Goal: Transaction & Acquisition: Purchase product/service

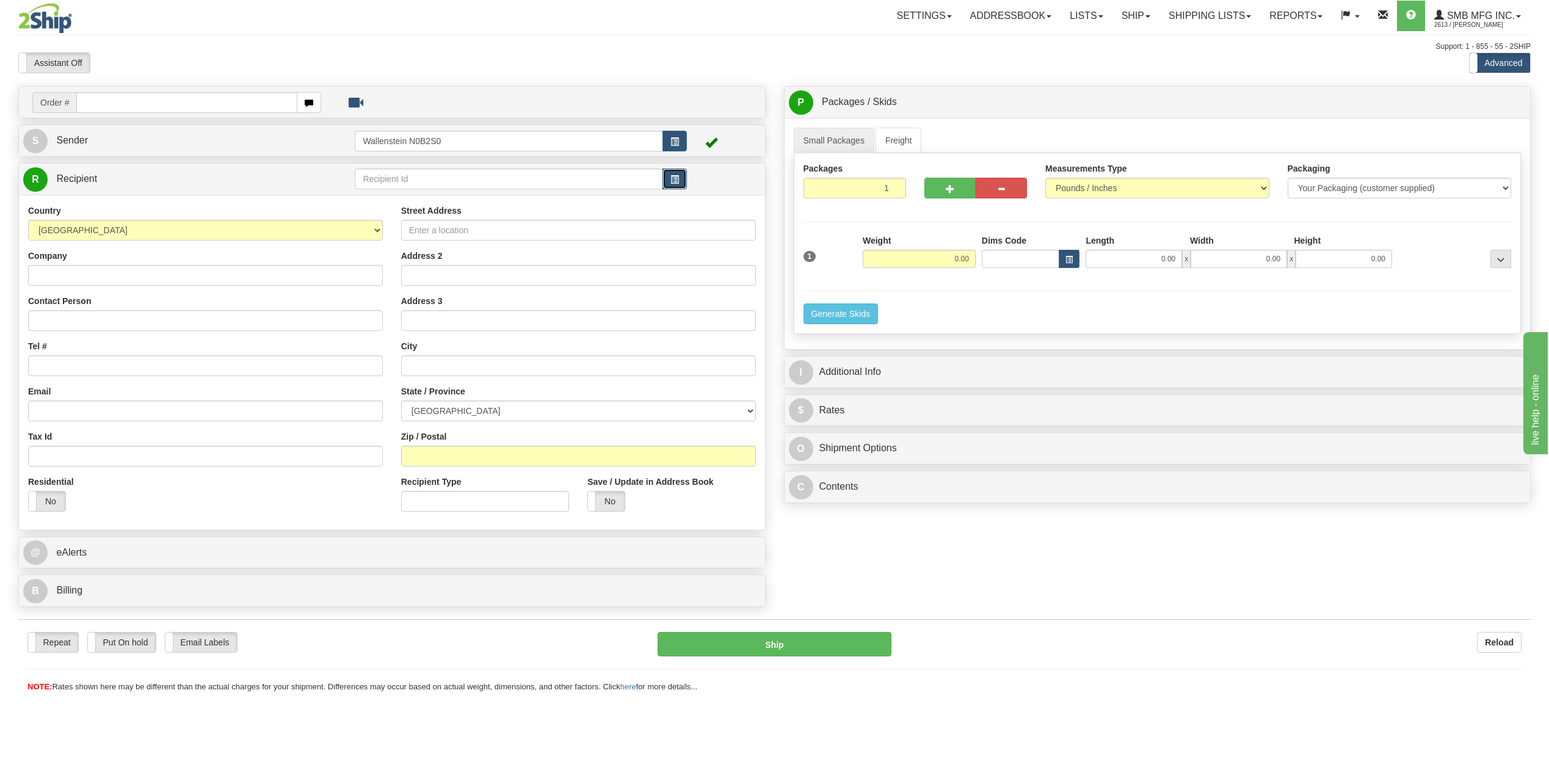
click at [682, 179] on button "button" at bounding box center [675, 179] width 25 height 20
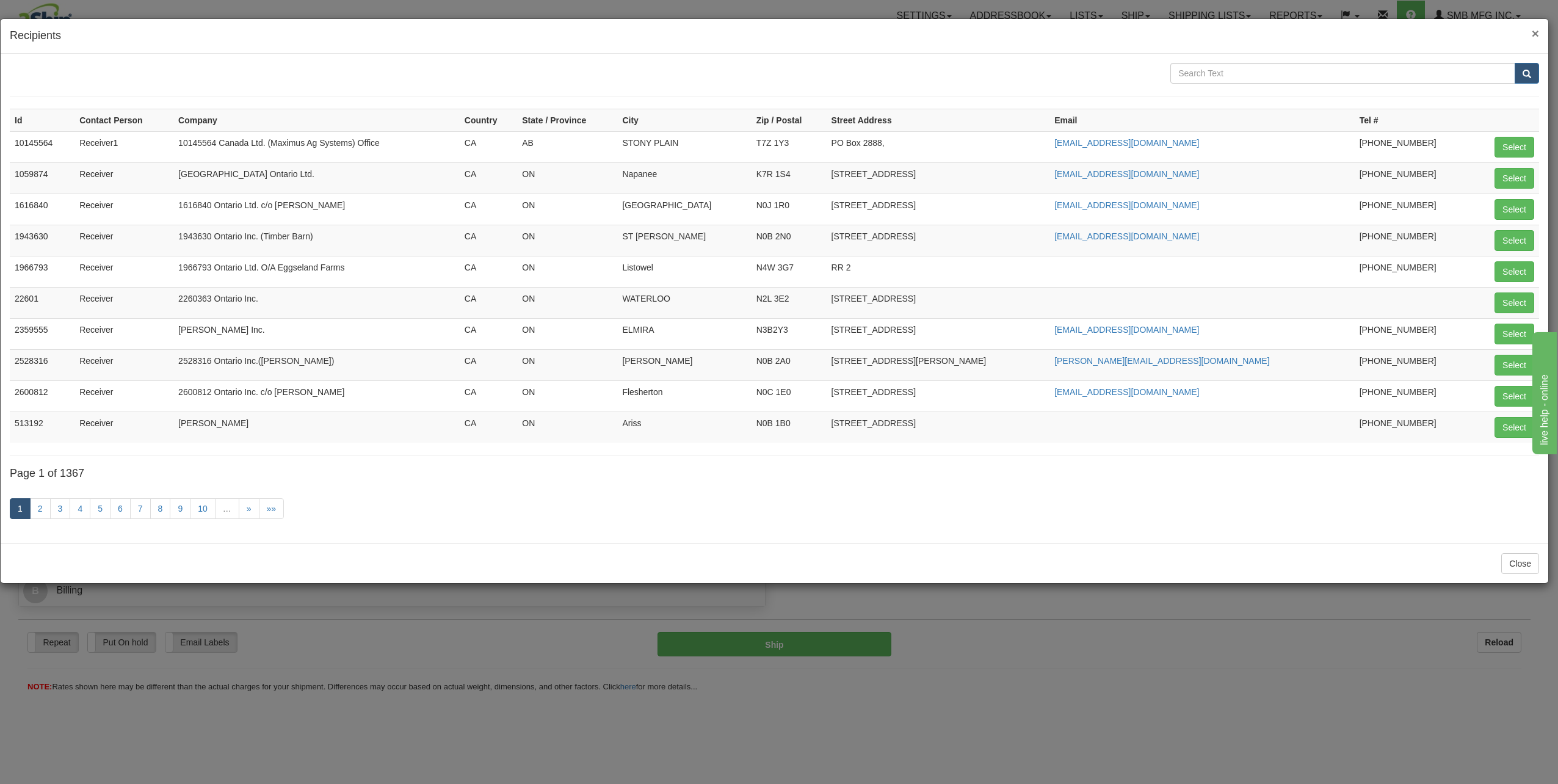
click at [1536, 34] on span "×" at bounding box center [1535, 33] width 7 height 14
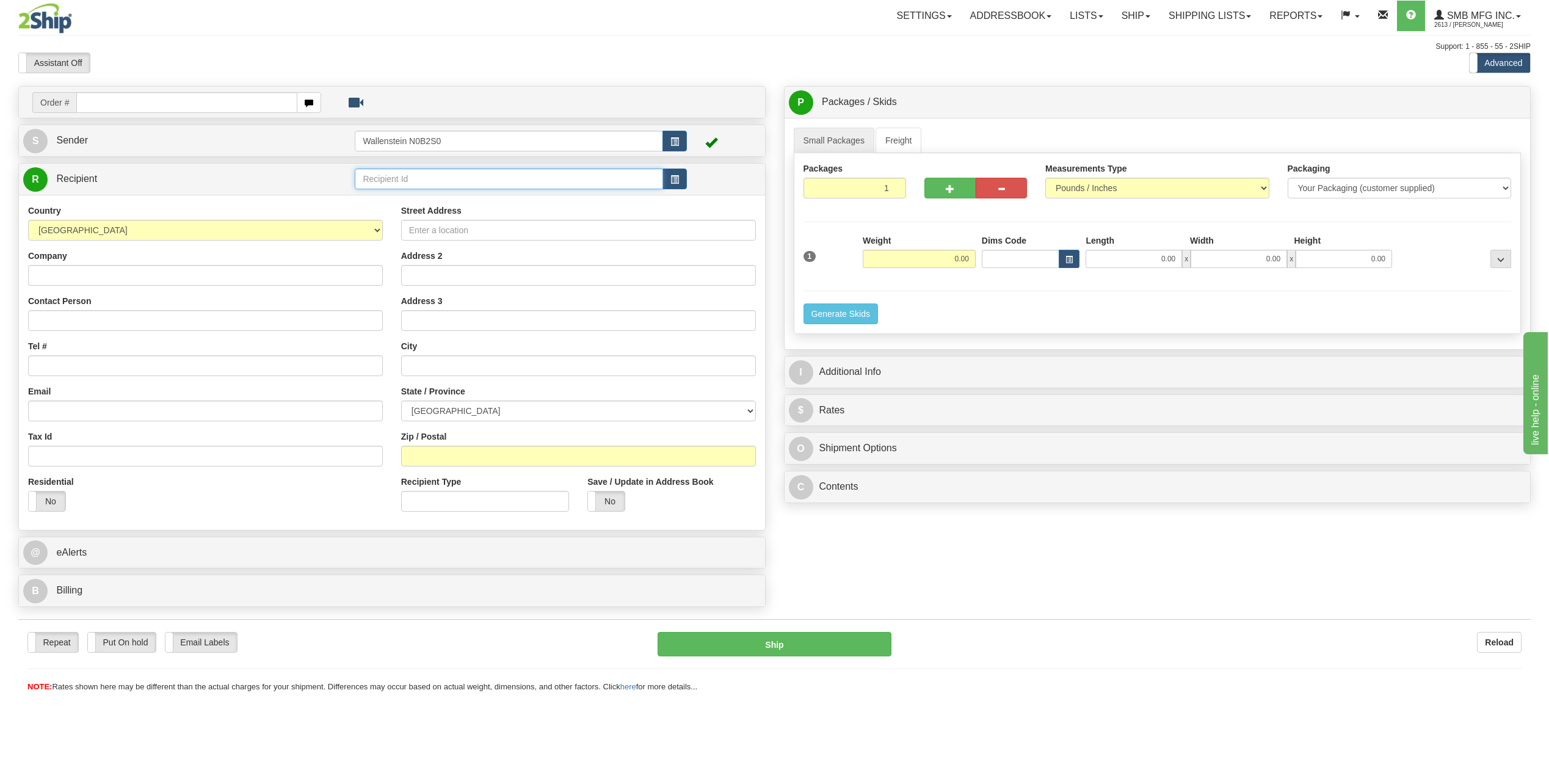
click at [407, 177] on input "text" at bounding box center [508, 179] width 307 height 20
click at [461, 200] on div "TORO01" at bounding box center [506, 197] width 296 height 13
type input "TORO01"
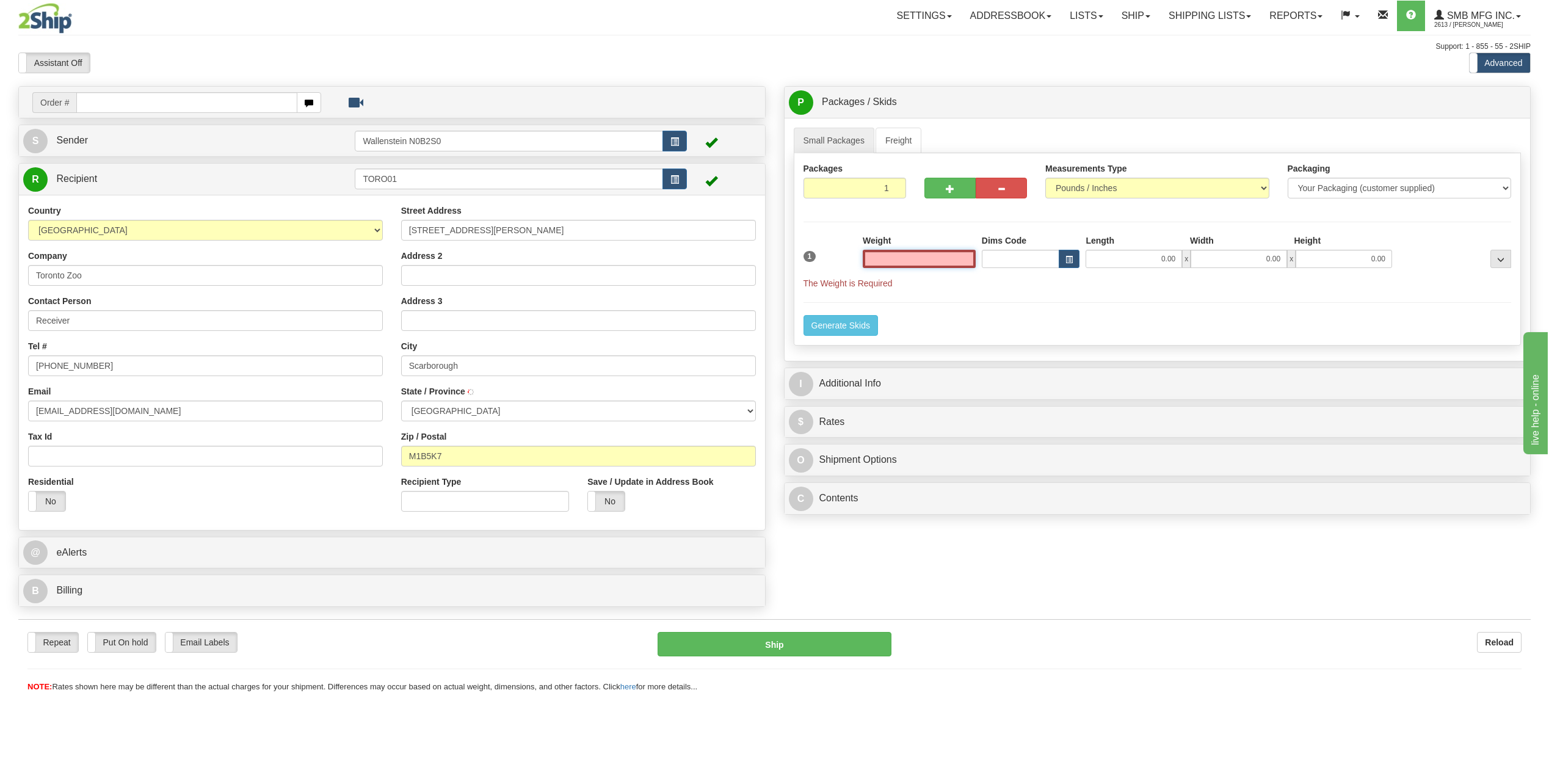
type input "[GEOGRAPHIC_DATA]"
type input "500.00"
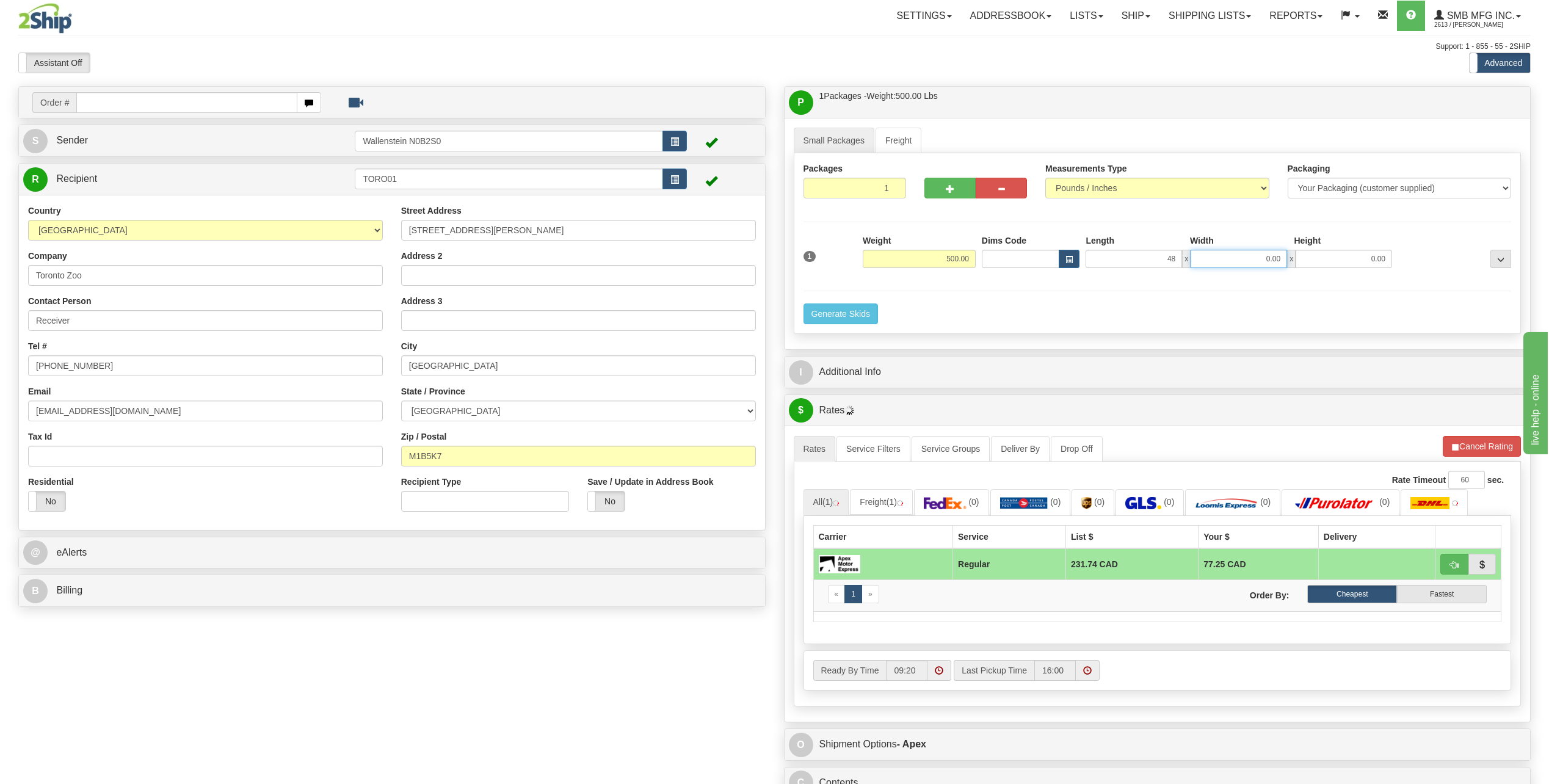
type input "48.00"
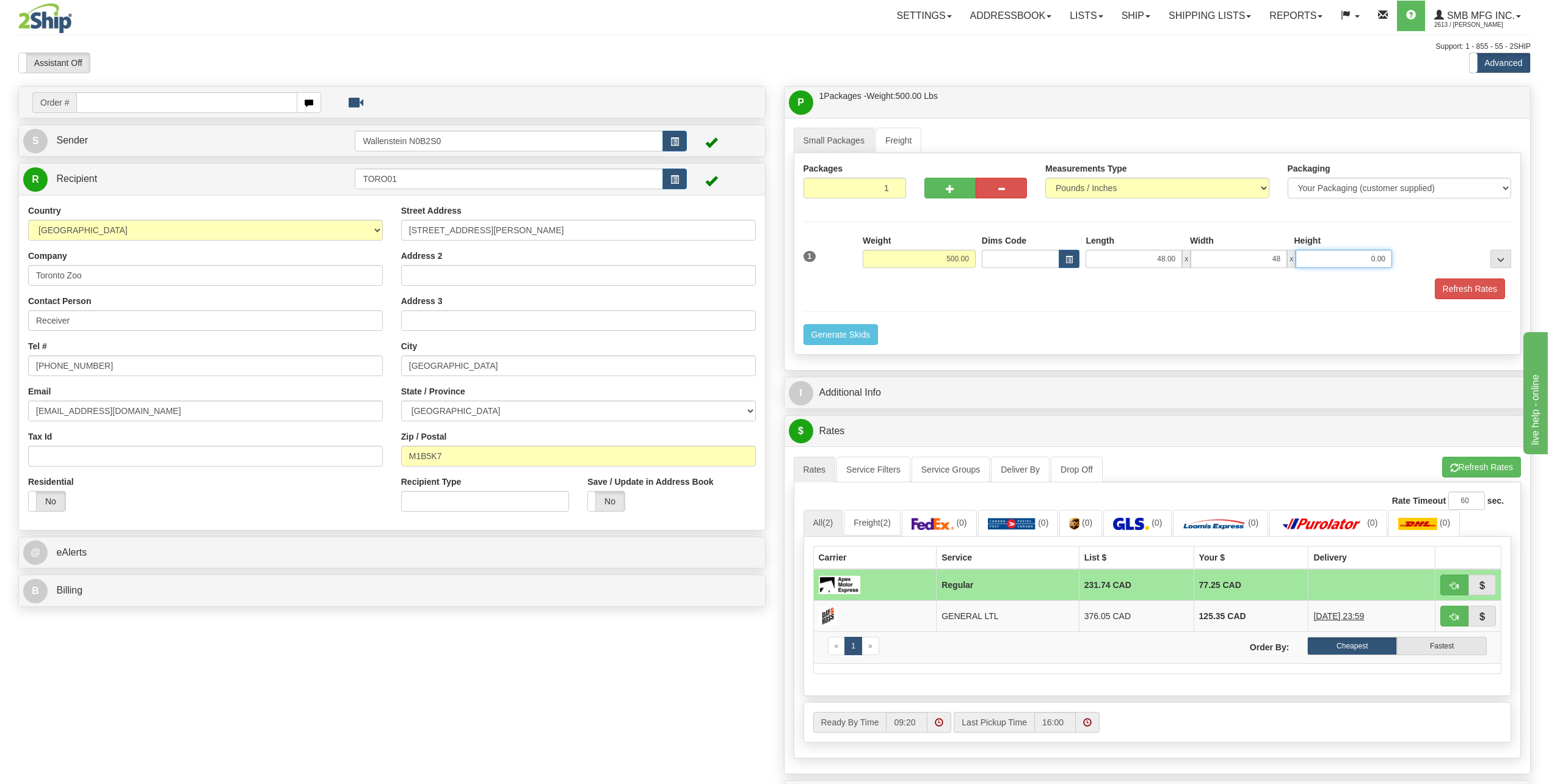
type input "48.00"
click at [1459, 290] on button "Refresh Rates" at bounding box center [1470, 288] width 70 height 20
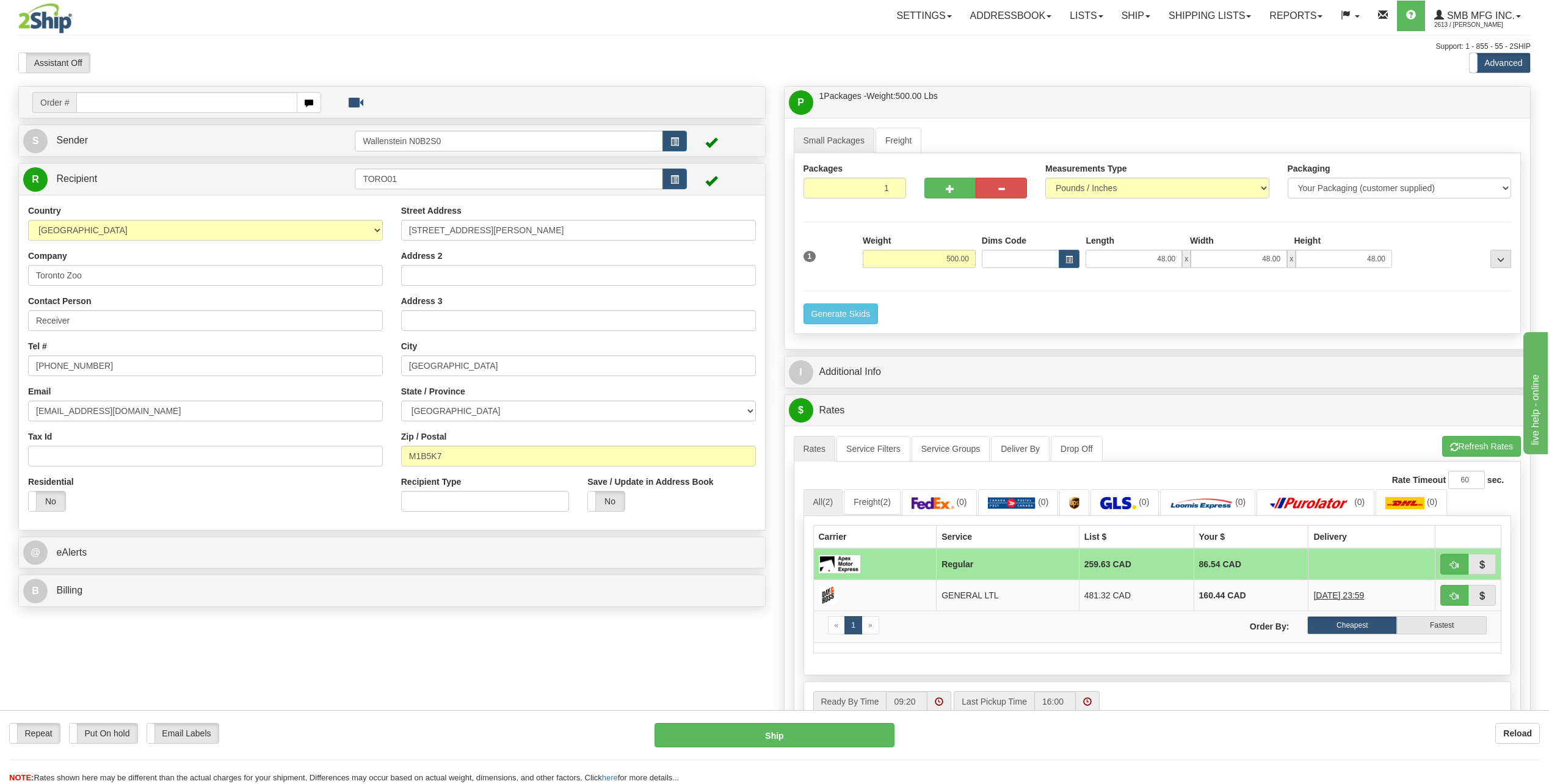
click at [1193, 560] on td "86.54 CAD" at bounding box center [1251, 564] width 115 height 32
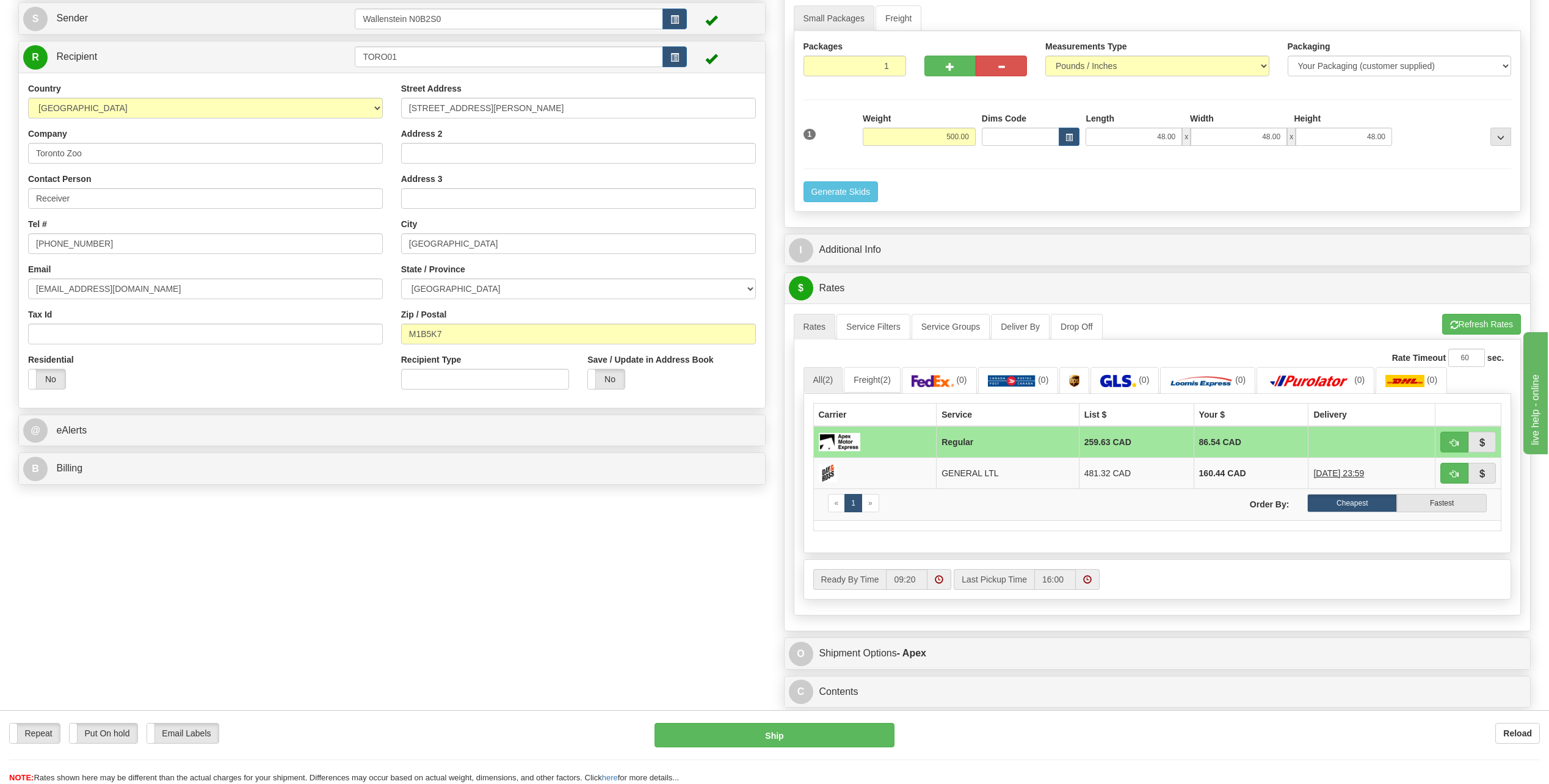
scroll to position [183, 0]
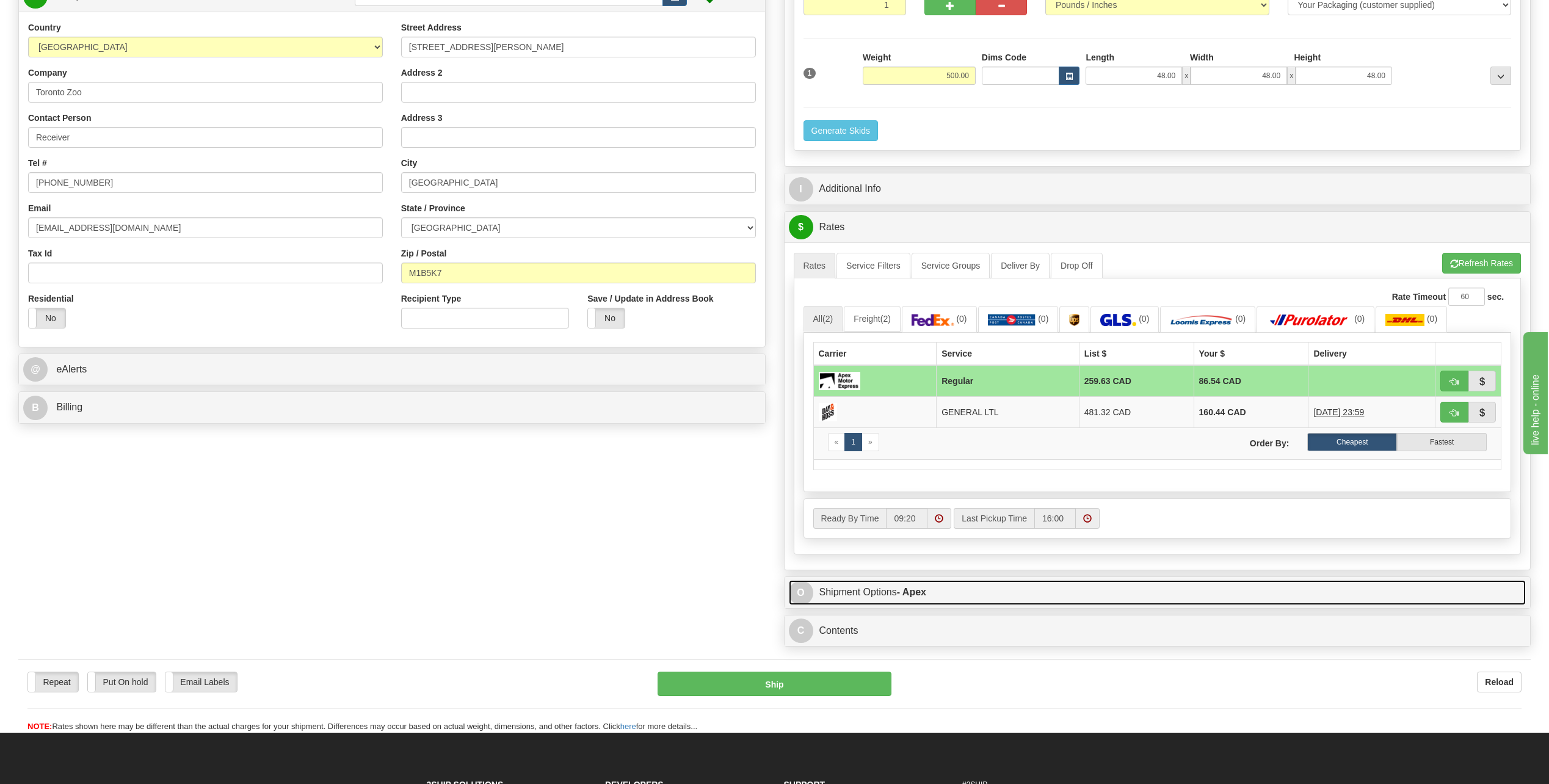
click at [794, 592] on span "O" at bounding box center [801, 592] width 25 height 25
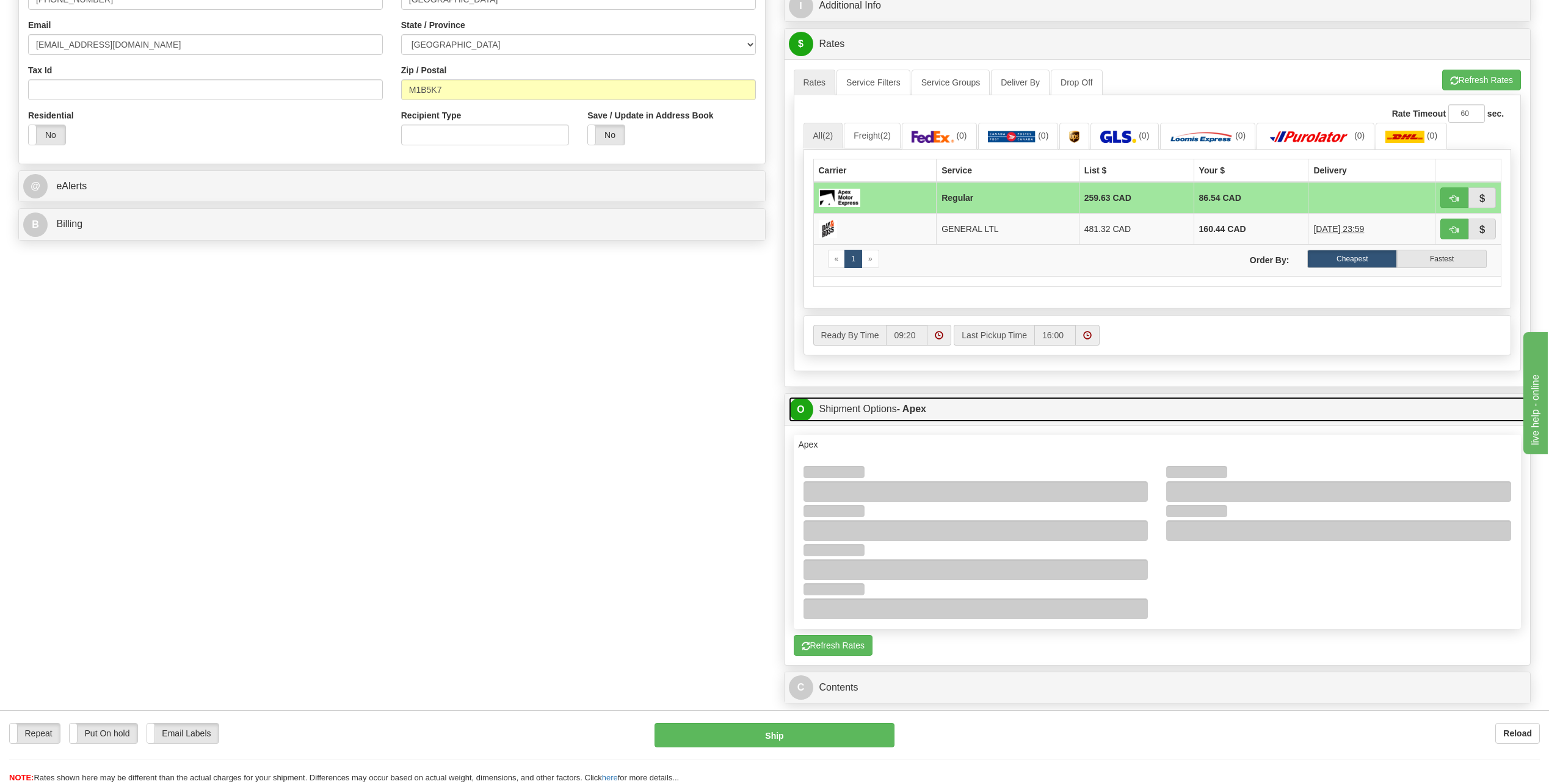
scroll to position [61, 0]
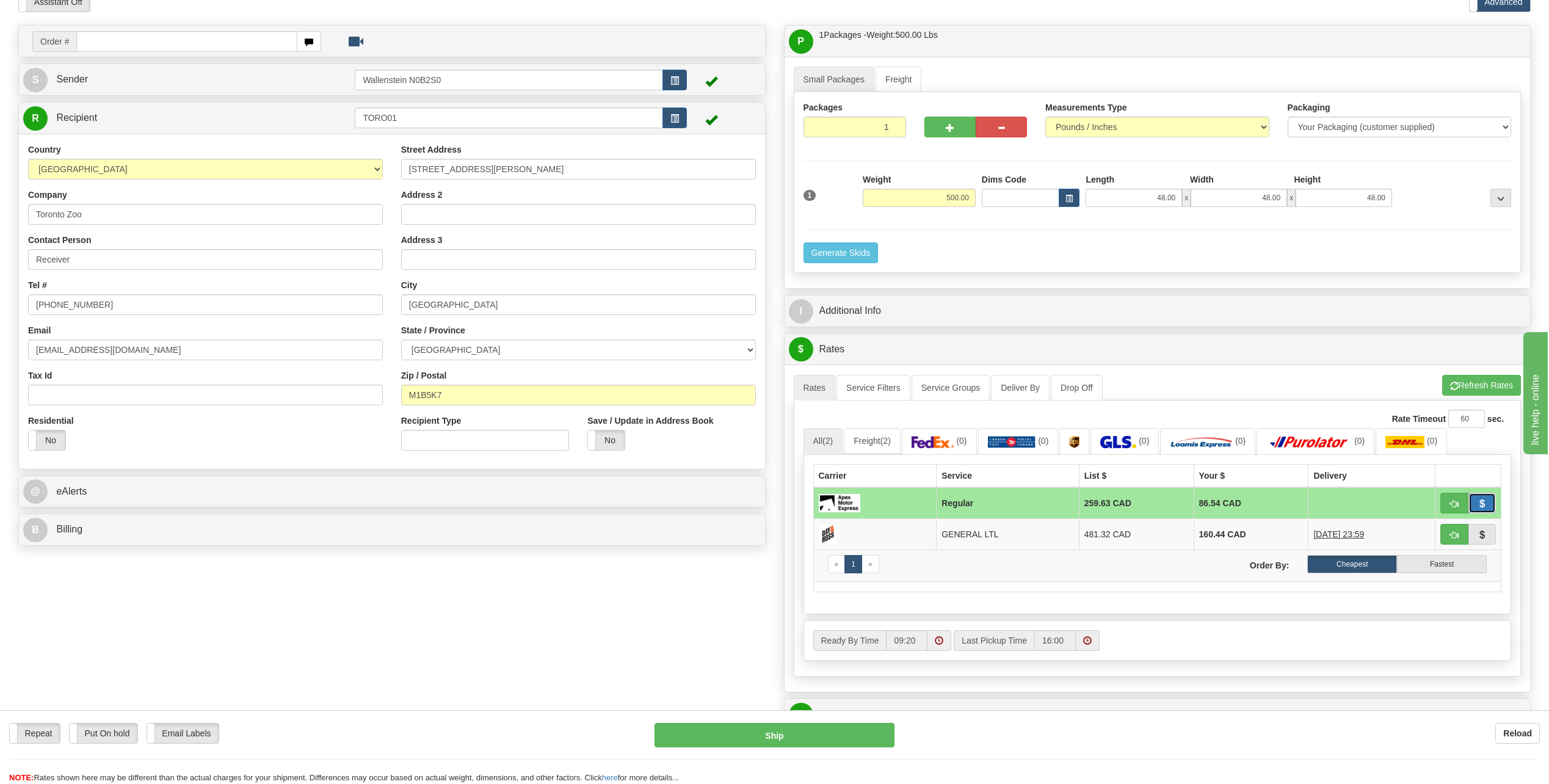
click at [1484, 501] on span "button" at bounding box center [1482, 504] width 8 height 8
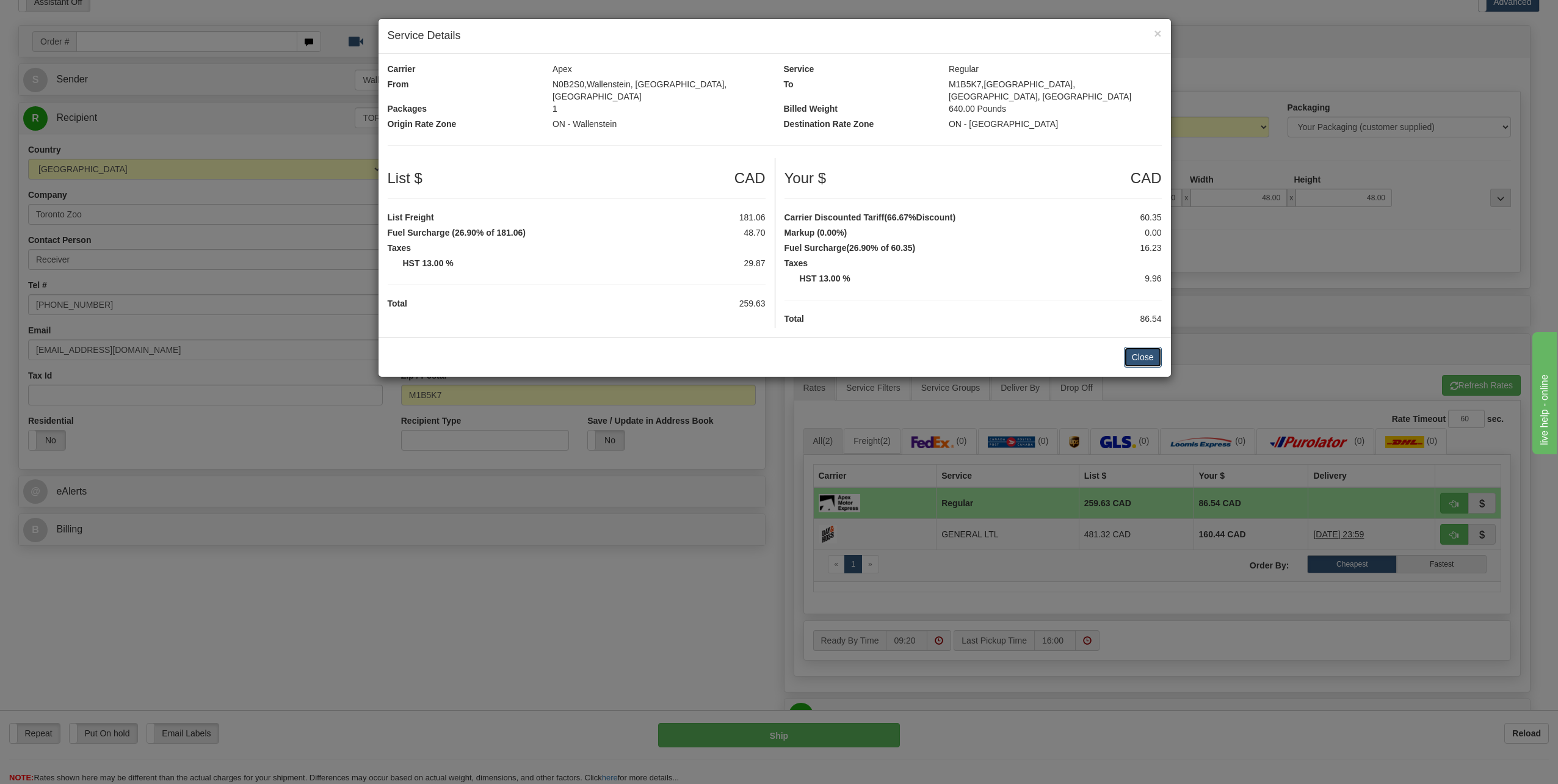
click at [1138, 350] on button "Close" at bounding box center [1142, 356] width 38 height 20
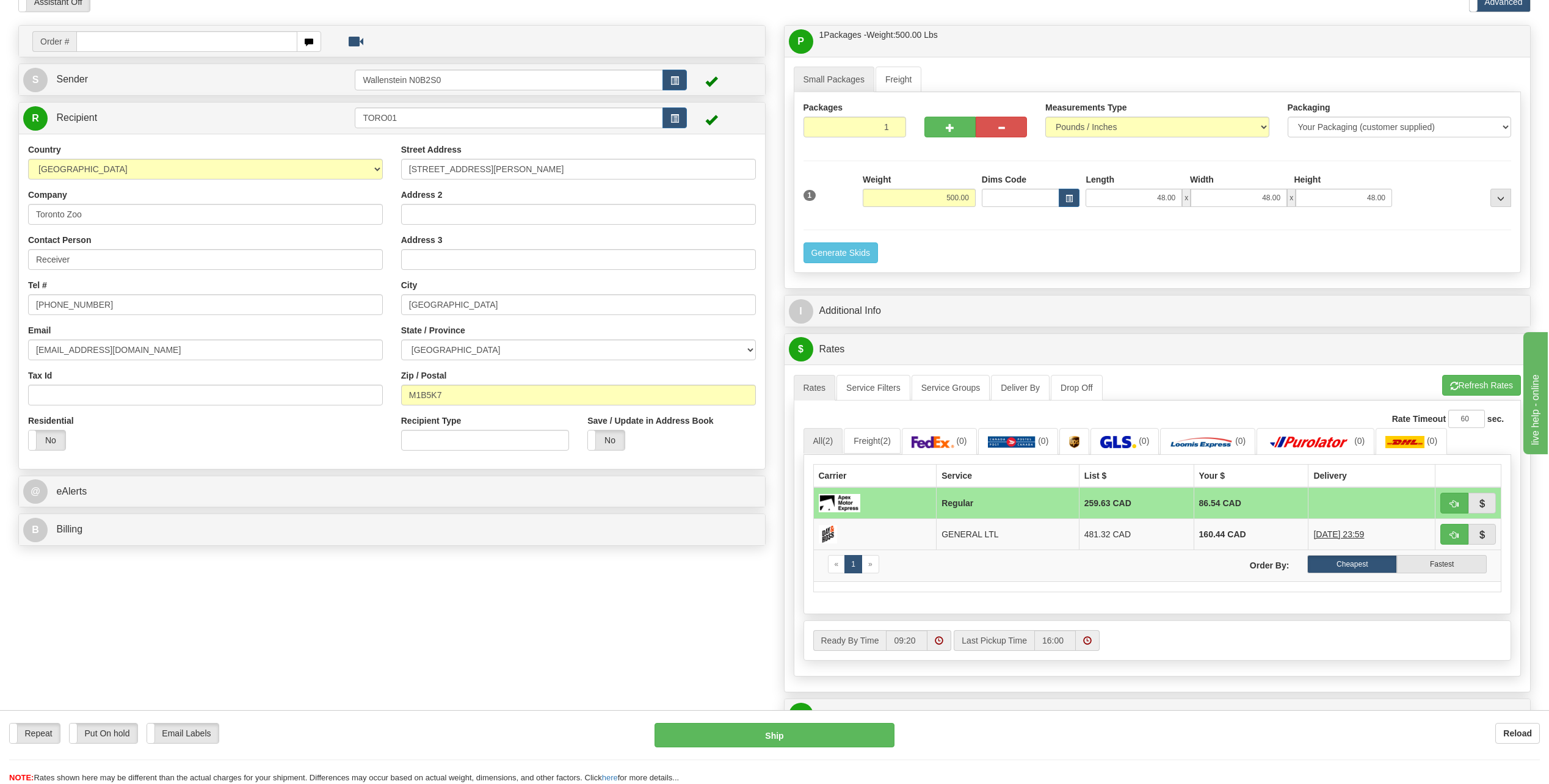
scroll to position [0, 0]
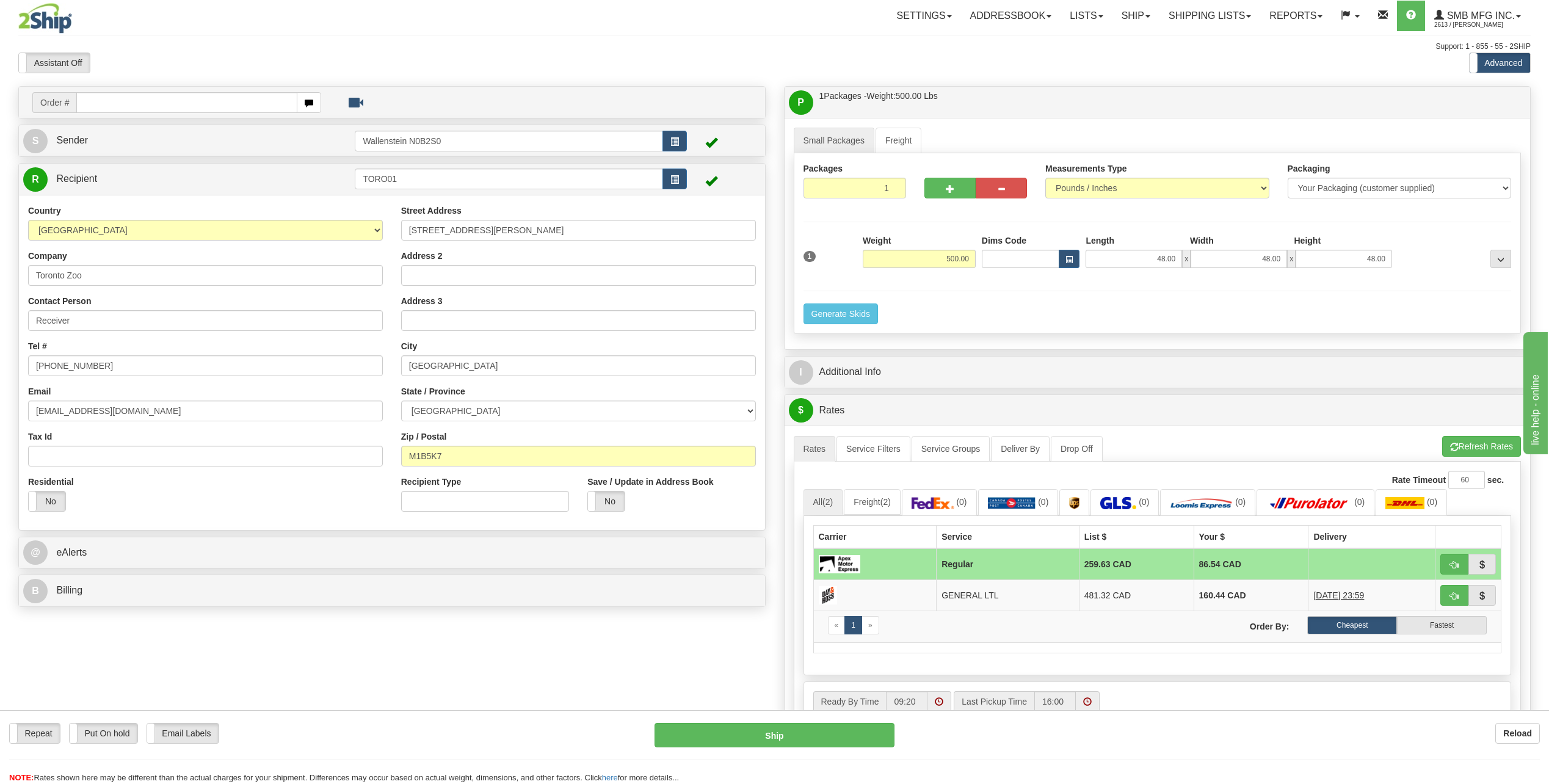
click at [1223, 740] on div "Reload" at bounding box center [1226, 732] width 627 height 20
click at [1191, 20] on link "Shipping lists" at bounding box center [1210, 16] width 101 height 30
click at [1086, 11] on link "Lists" at bounding box center [1086, 16] width 52 height 30
click at [1017, 12] on link "Addressbook" at bounding box center [1011, 16] width 100 height 30
click at [906, 21] on link "Settings" at bounding box center [924, 16] width 73 height 30
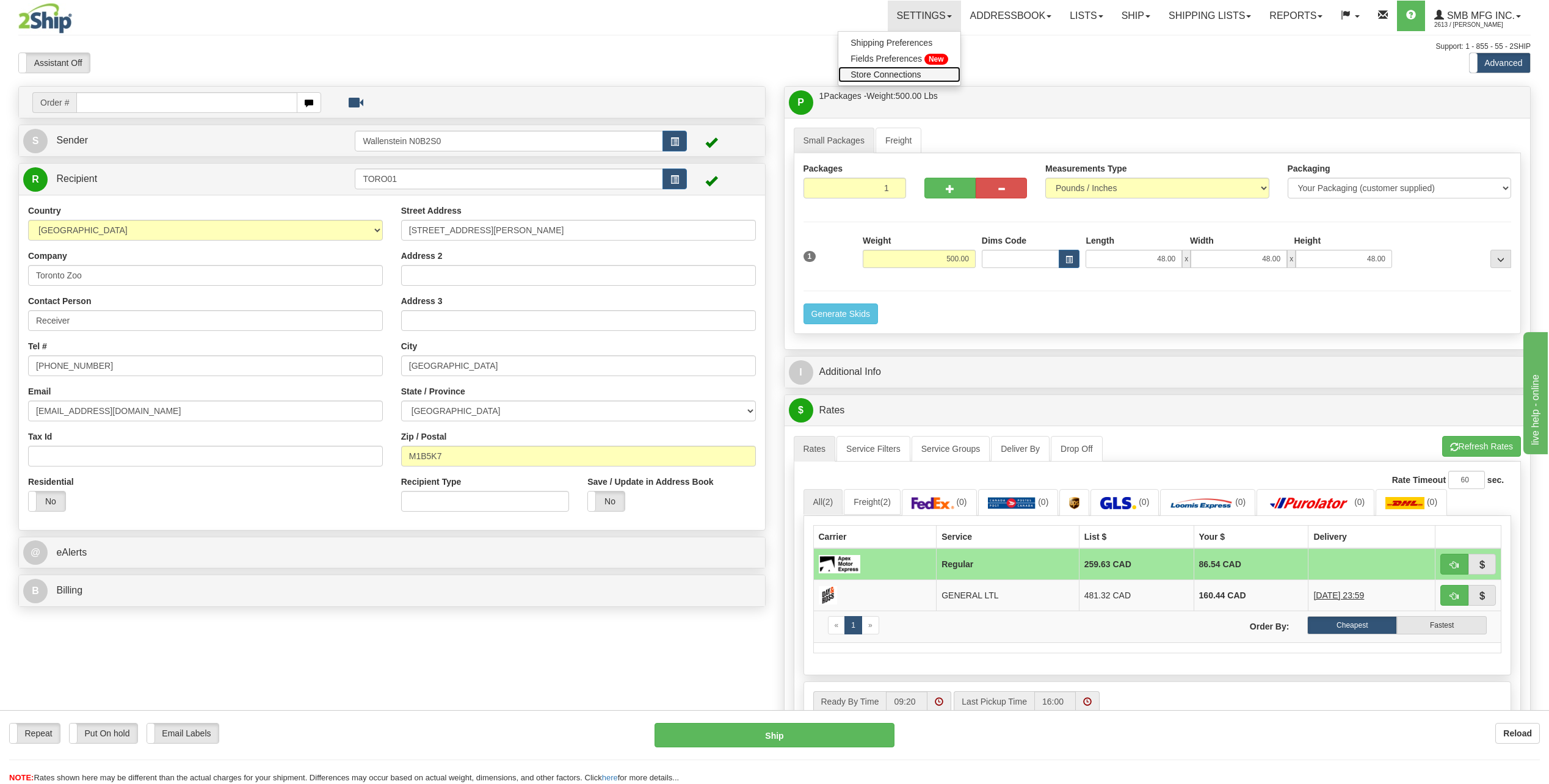
click at [865, 70] on span "Store Connections" at bounding box center [886, 75] width 70 height 10
